Goal: Task Accomplishment & Management: Manage account settings

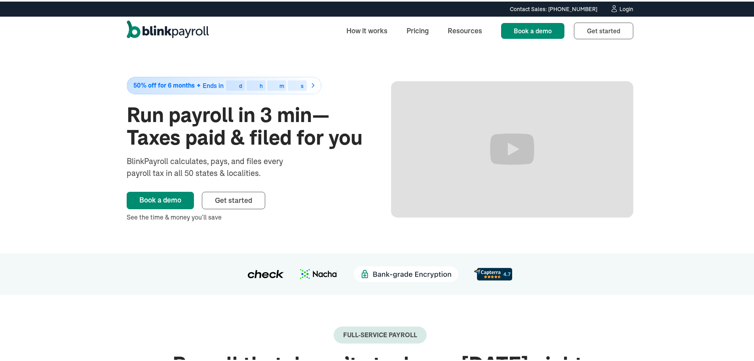
click at [613, 5] on icon at bounding box center [614, 7] width 8 height 8
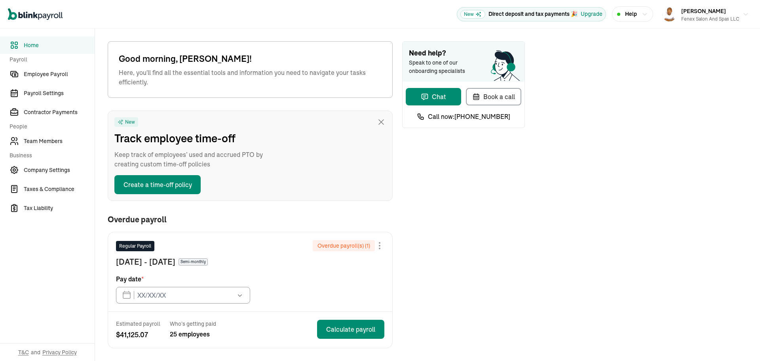
type input "09/22/2025"
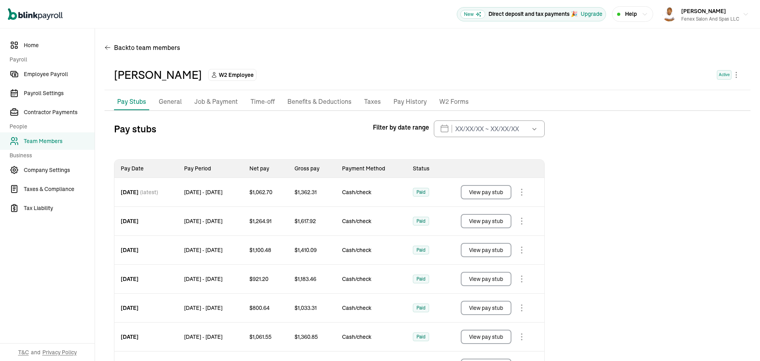
click at [624, 165] on div "Pay stubs Filter by date range [DATE] Mon Tue Wed Thu Fri Sat Sun 25 26 27 28 2…" at bounding box center [427, 346] width 646 height 453
